Goal: Navigation & Orientation: Find specific page/section

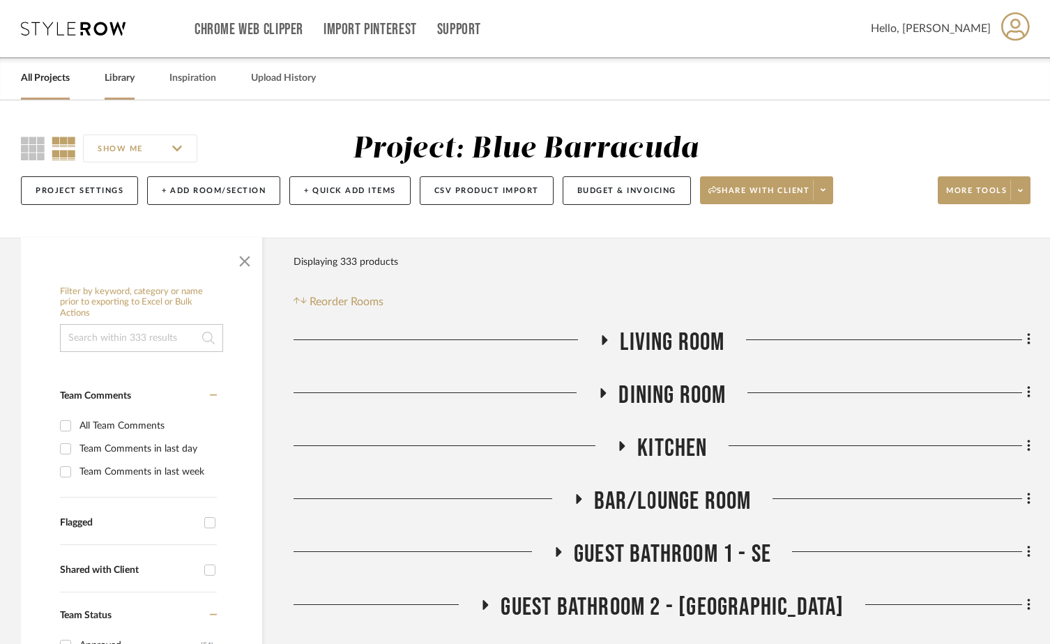
click at [116, 82] on link "Library" at bounding box center [120, 78] width 30 height 19
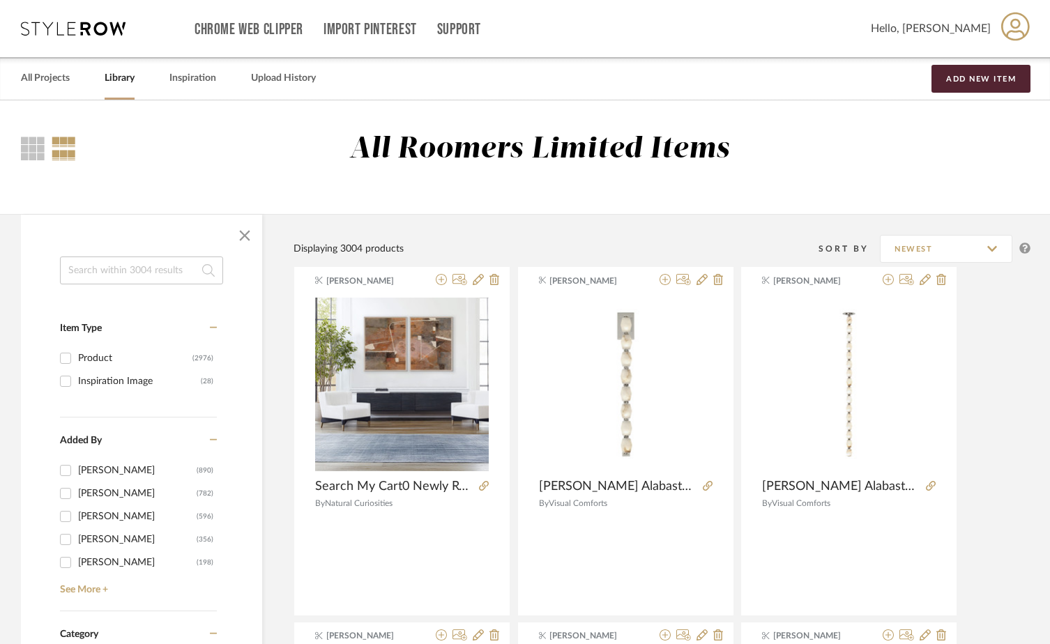
click at [75, 81] on div "All Projects Library Inspiration Upload History Add New Item" at bounding box center [525, 78] width 1050 height 43
click at [66, 81] on link "All Projects" at bounding box center [45, 78] width 49 height 19
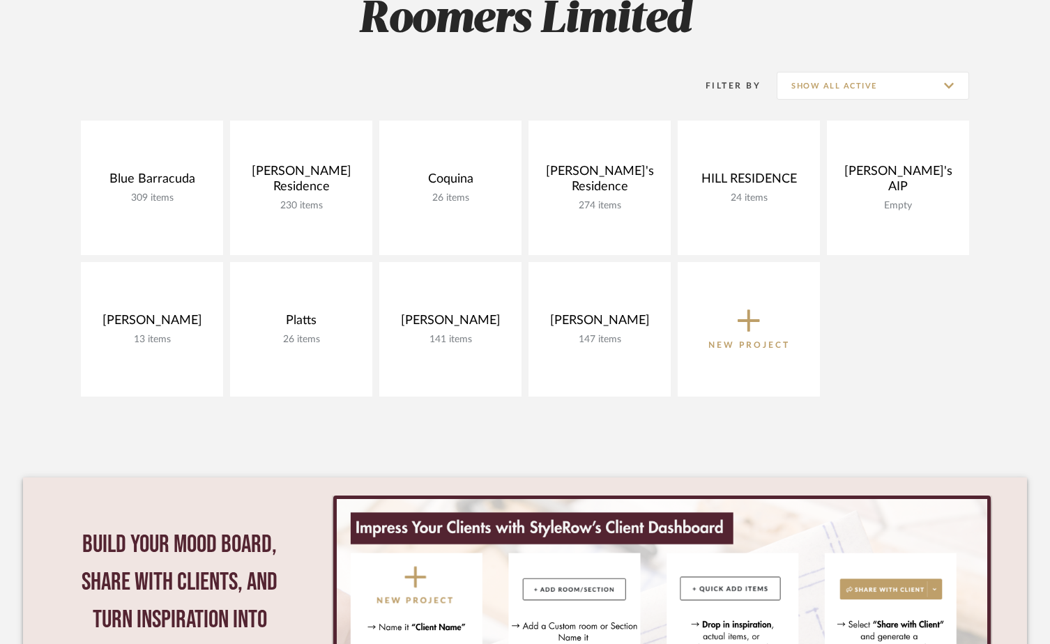
scroll to position [279, 0]
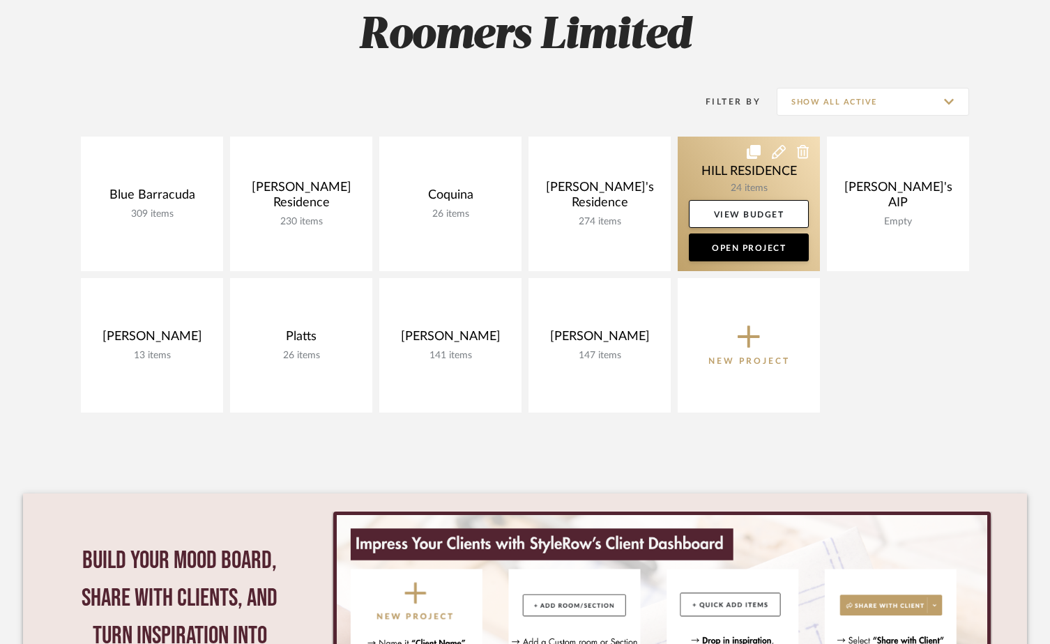
click at [754, 171] on link at bounding box center [749, 204] width 142 height 135
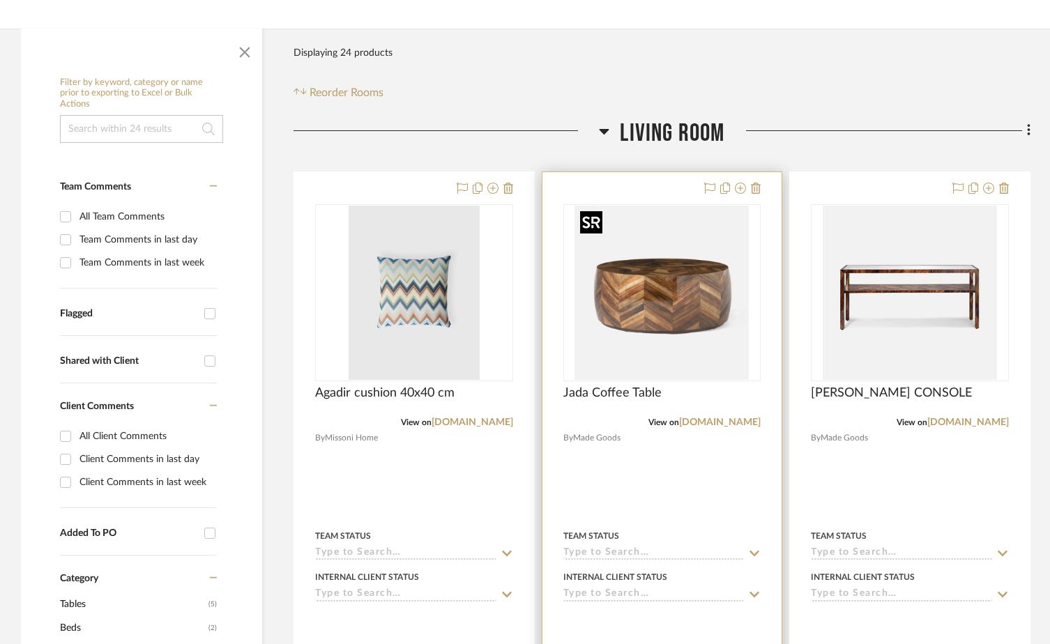
scroll to position [279, 0]
